Goal: Task Accomplishment & Management: Use online tool/utility

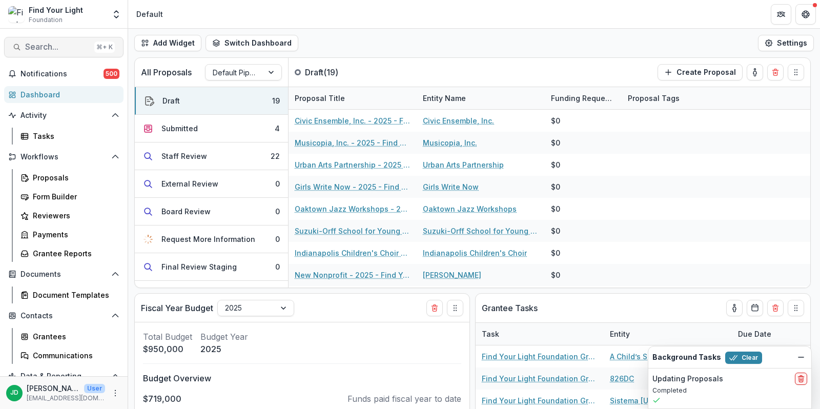
click at [42, 45] on span "Search..." at bounding box center [57, 47] width 65 height 10
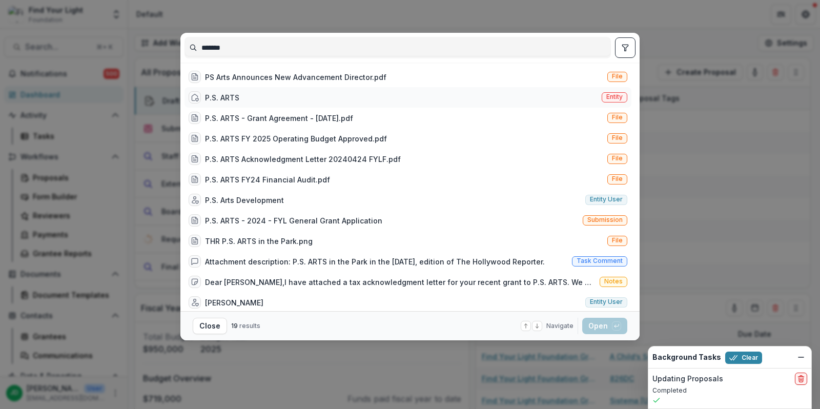
type input "*******"
click at [220, 94] on div "P.S. ARTS" at bounding box center [222, 97] width 34 height 11
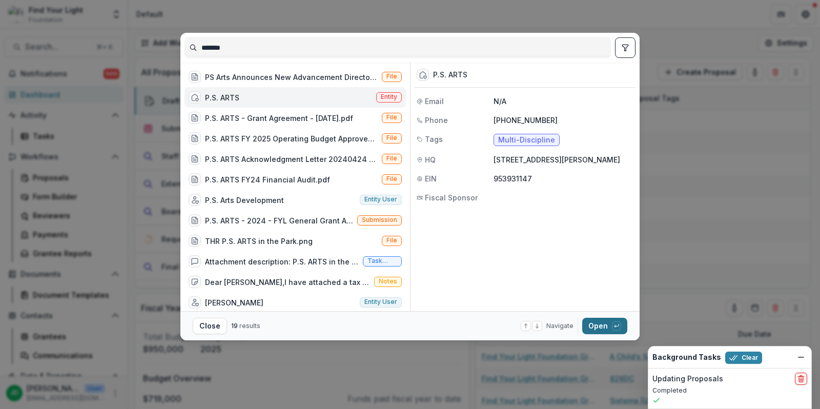
click at [595, 323] on button "Open with enter key" at bounding box center [604, 326] width 45 height 16
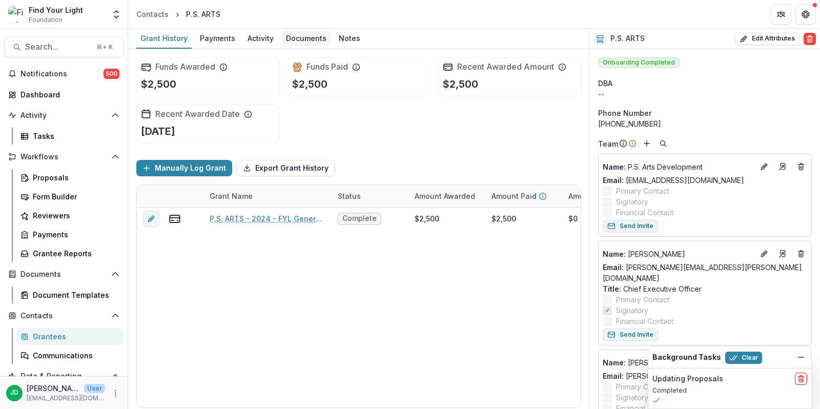
click at [307, 39] on div "Documents" at bounding box center [306, 38] width 49 height 15
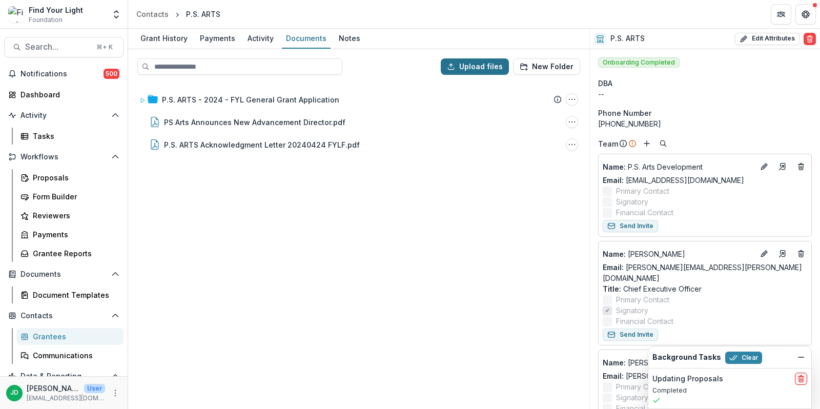
click at [474, 65] on button "Upload files" at bounding box center [475, 66] width 68 height 16
click at [345, 33] on div "Notes" at bounding box center [350, 38] width 30 height 15
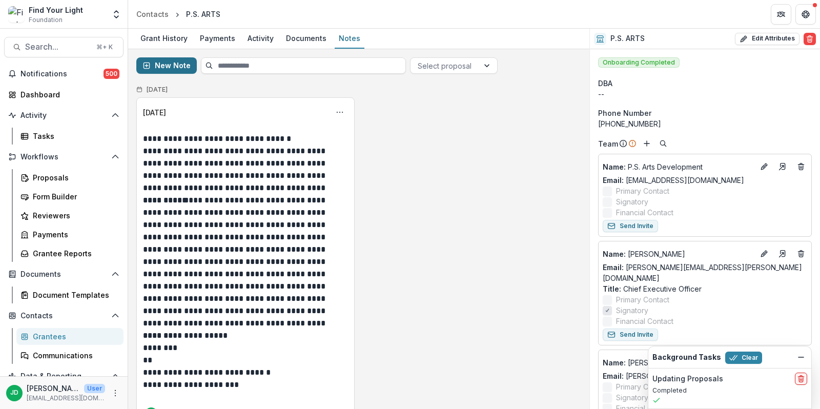
click at [169, 63] on button "New Note" at bounding box center [166, 65] width 61 height 16
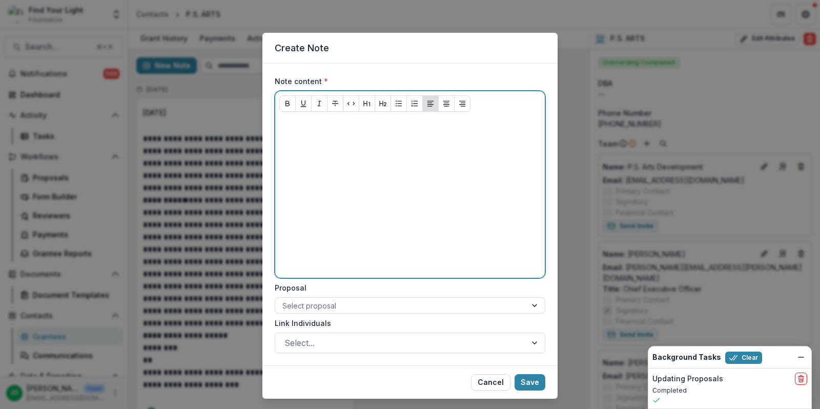
click at [294, 133] on div at bounding box center [410, 197] width 262 height 154
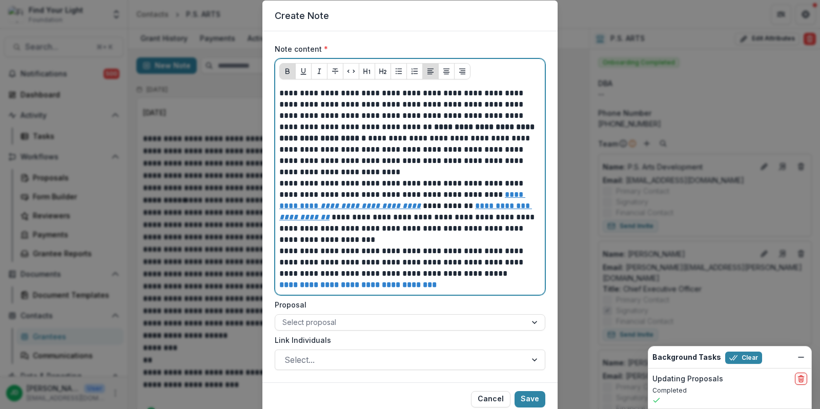
scroll to position [71, 0]
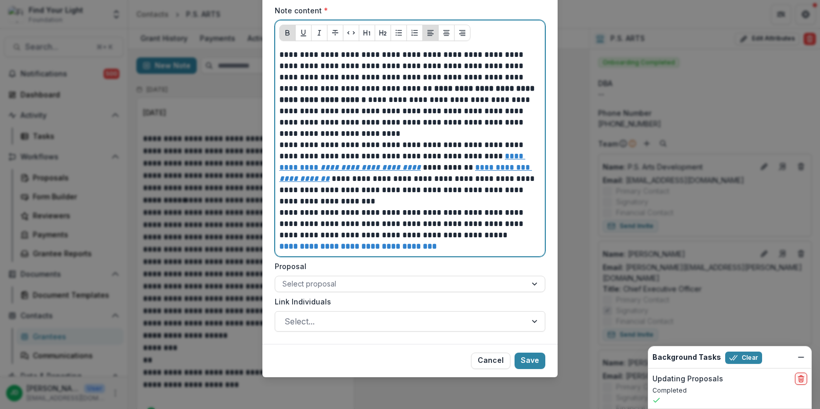
click at [476, 242] on p "**********" at bounding box center [410, 246] width 262 height 11
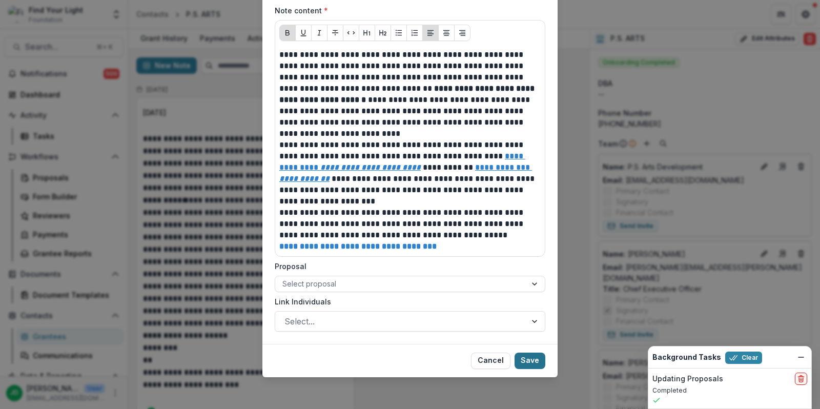
click at [530, 355] on button "Save" at bounding box center [530, 361] width 31 height 16
